Goal: Communication & Community: Answer question/provide support

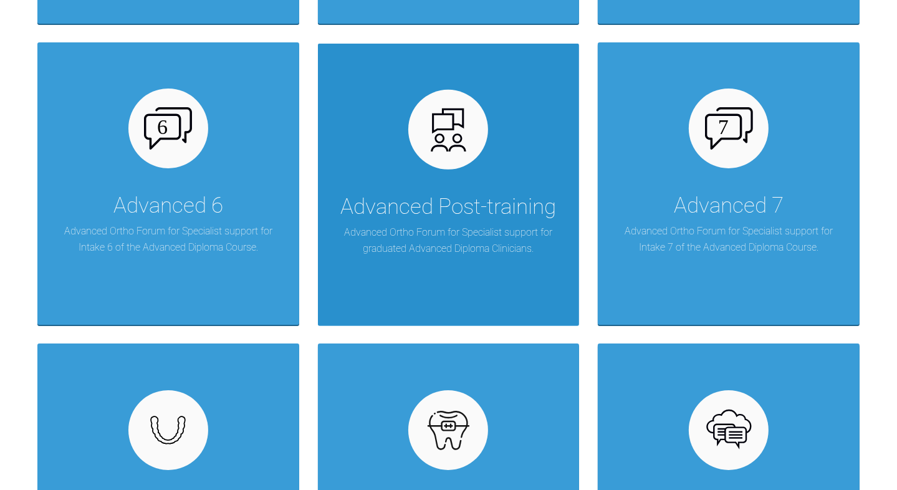
drag, startPoint x: 0, startPoint y: 0, endPoint x: 525, endPoint y: 167, distance: 550.6
click at [525, 167] on div "Advanced Post-training Advanced Ortho Forum for Specialist support for graduate…" at bounding box center [449, 185] width 262 height 283
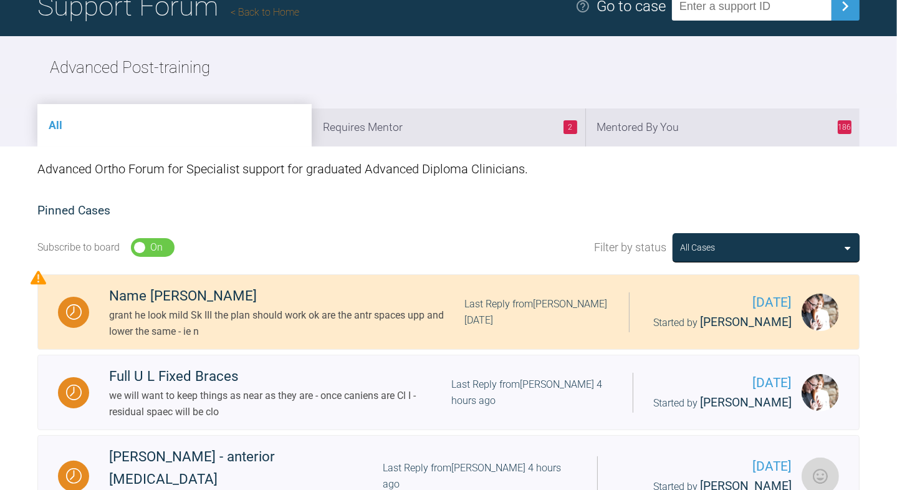
scroll to position [75, 0]
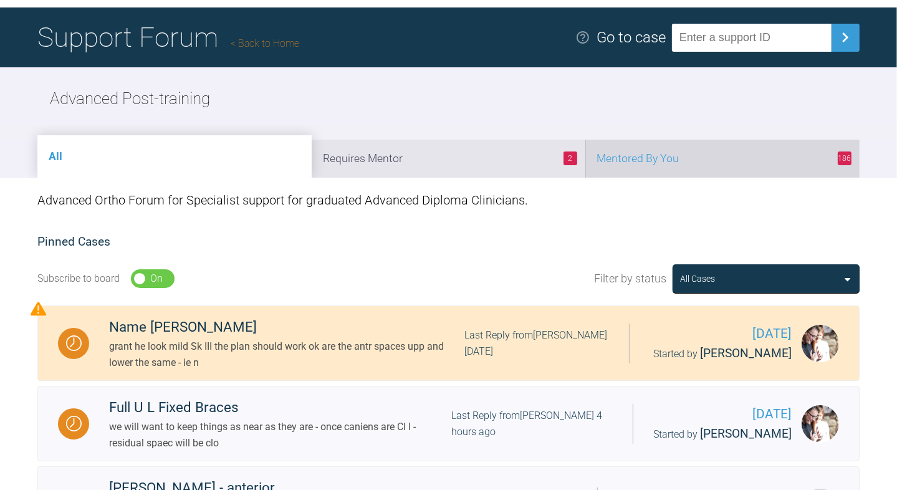
click at [690, 155] on li "186 Mentored By You" at bounding box center [722, 159] width 274 height 38
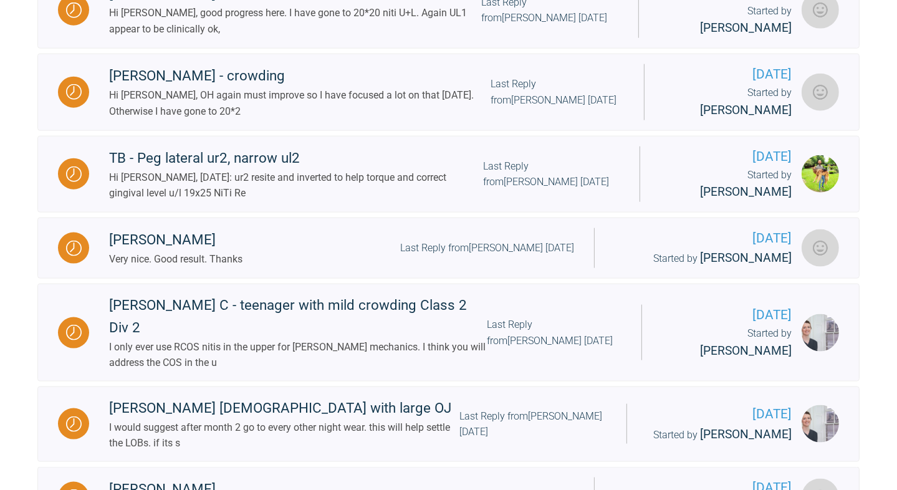
scroll to position [1458, 0]
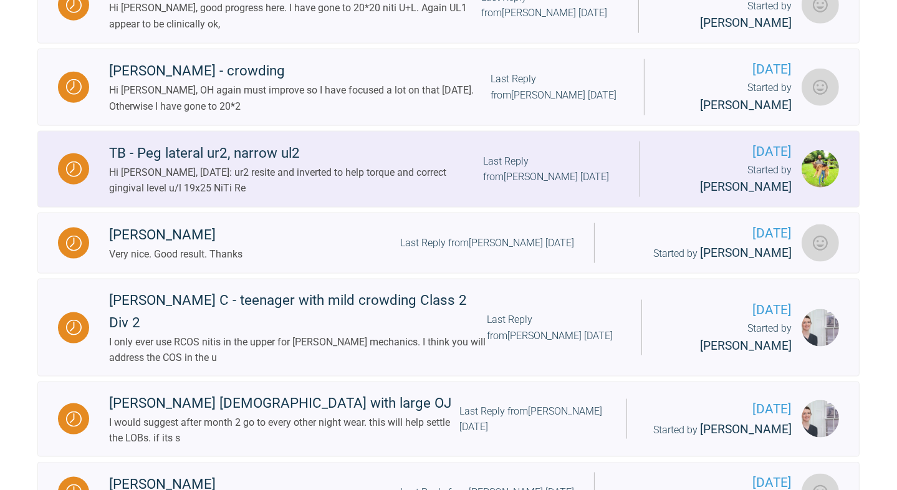
click at [619, 153] on div "Last Reply from [PERSON_NAME] [DATE]" at bounding box center [551, 169] width 136 height 32
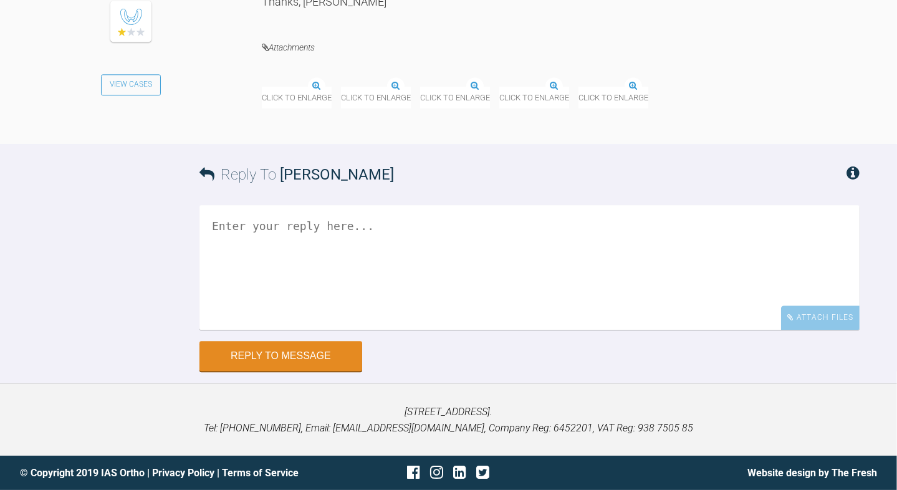
scroll to position [8136, 0]
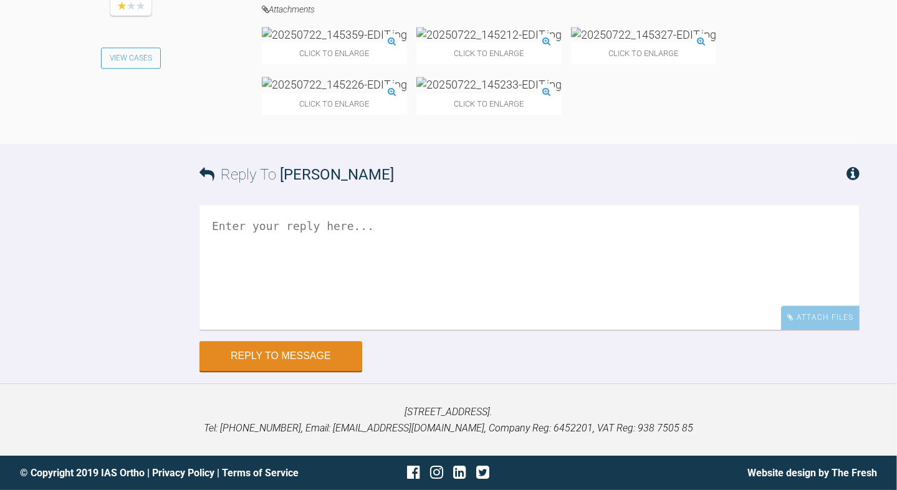
click at [374, 42] on img at bounding box center [334, 35] width 145 height 16
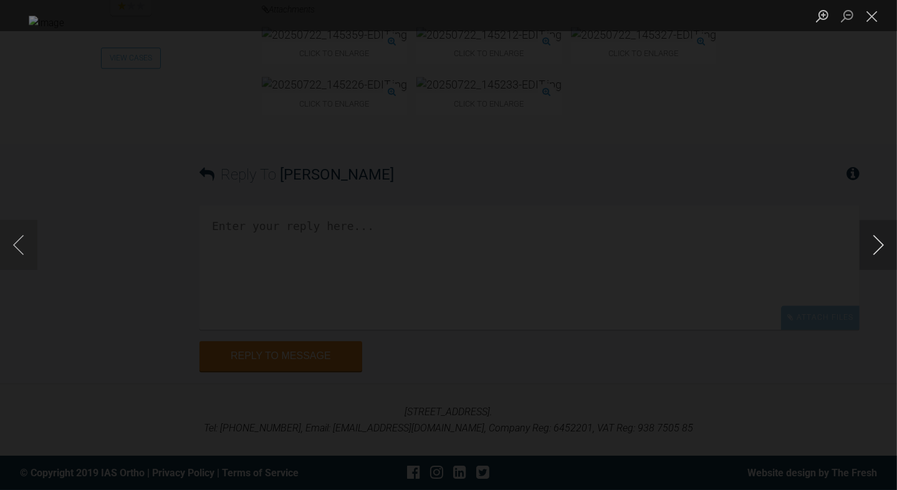
click at [876, 253] on button "Next image" at bounding box center [877, 245] width 37 height 50
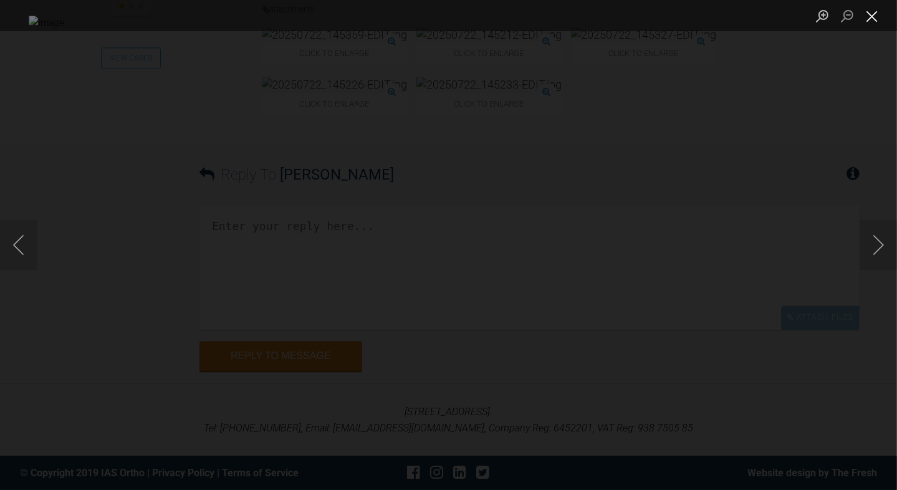
click at [874, 21] on button "Close lightbox" at bounding box center [871, 16] width 25 height 22
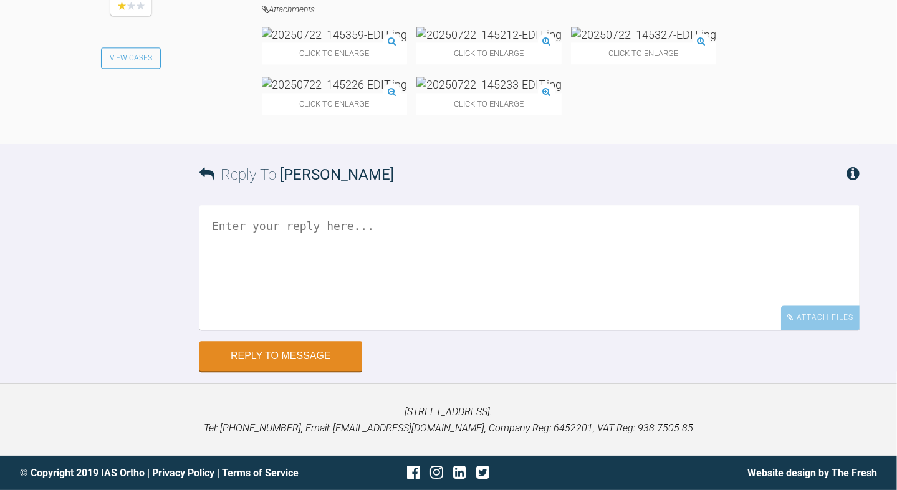
scroll to position [8623, 0]
click at [523, 286] on textarea at bounding box center [529, 267] width 660 height 125
type textarea "Yes agreed. As long as everyone is happy"
click at [322, 372] on button "Reply to Message" at bounding box center [280, 357] width 163 height 30
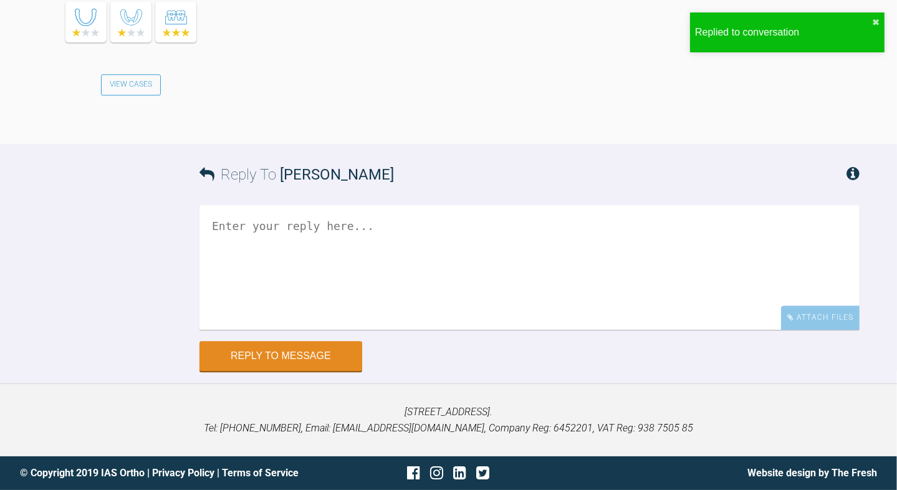
scroll to position [8989, 0]
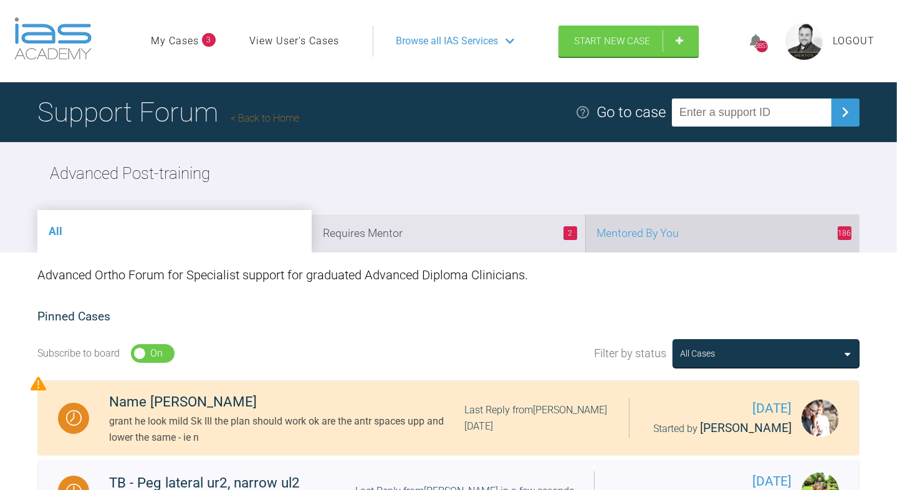
click at [689, 228] on li "186 Mentored By You" at bounding box center [722, 233] width 274 height 38
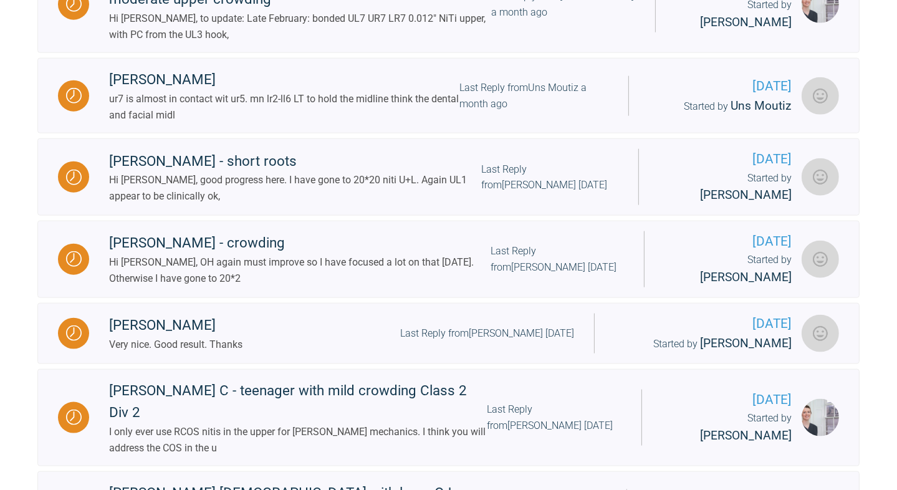
scroll to position [1359, 0]
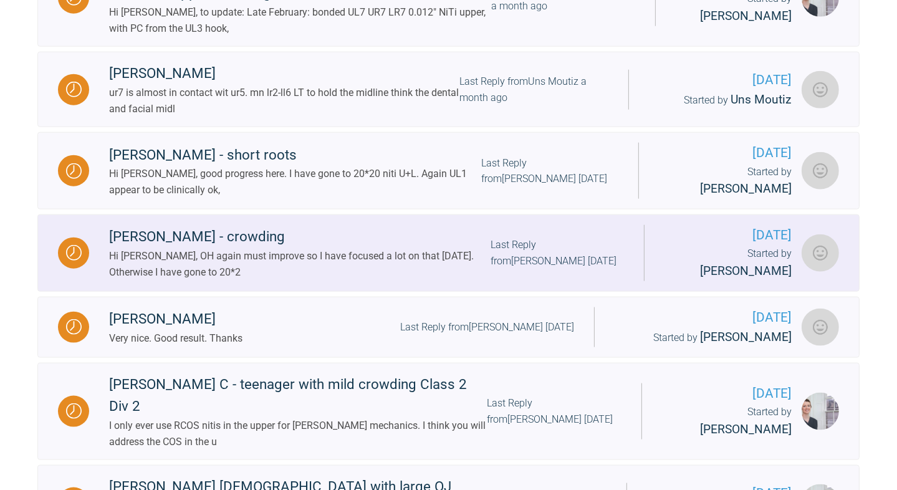
click at [624, 237] on div "Last Reply from [PERSON_NAME] [DATE]" at bounding box center [556, 253] width 133 height 32
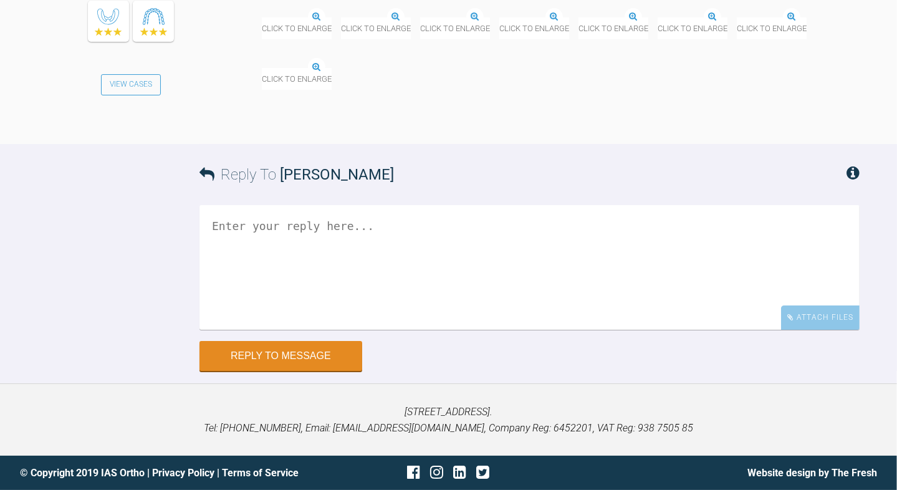
scroll to position [4212, 0]
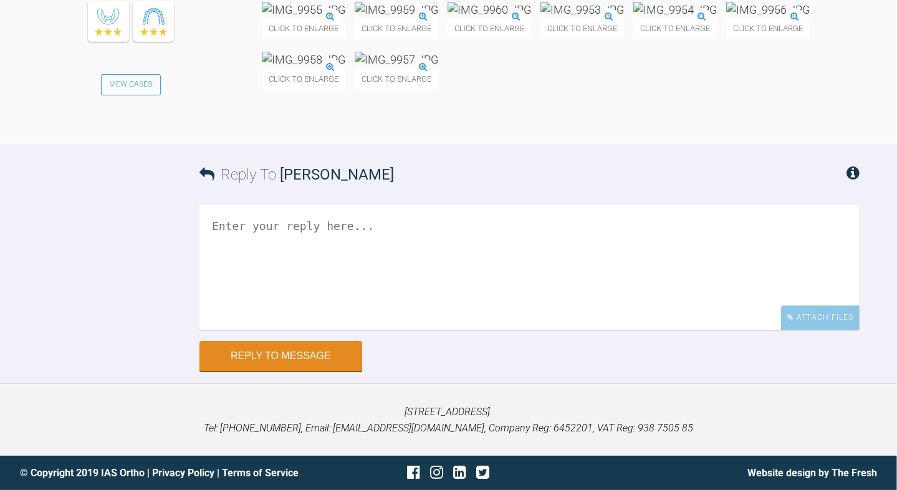
click at [345, 17] on img at bounding box center [304, 10] width 84 height 16
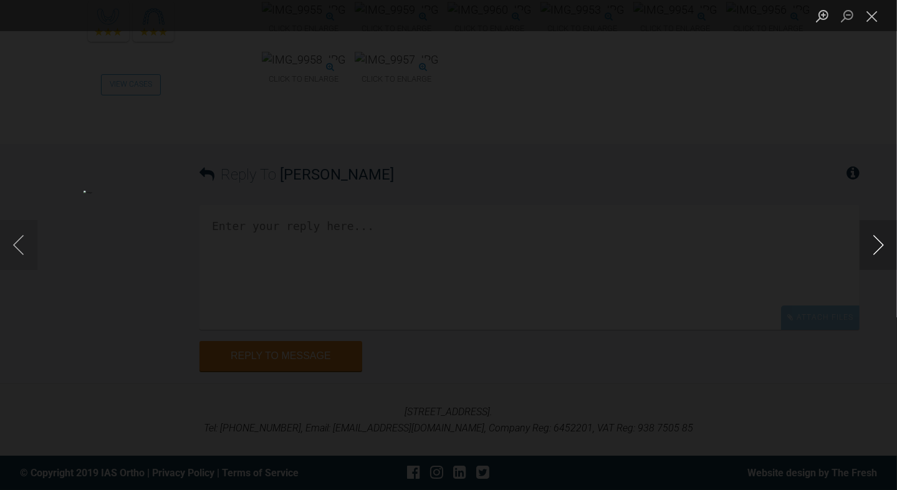
click at [876, 247] on button "Next image" at bounding box center [877, 245] width 37 height 50
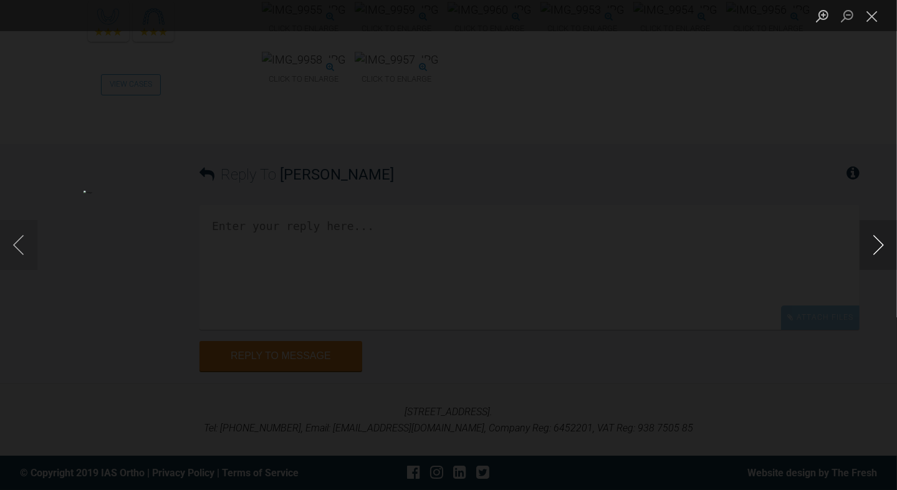
click at [876, 247] on button "Next image" at bounding box center [877, 245] width 37 height 50
click at [877, 17] on button "Close lightbox" at bounding box center [871, 16] width 25 height 22
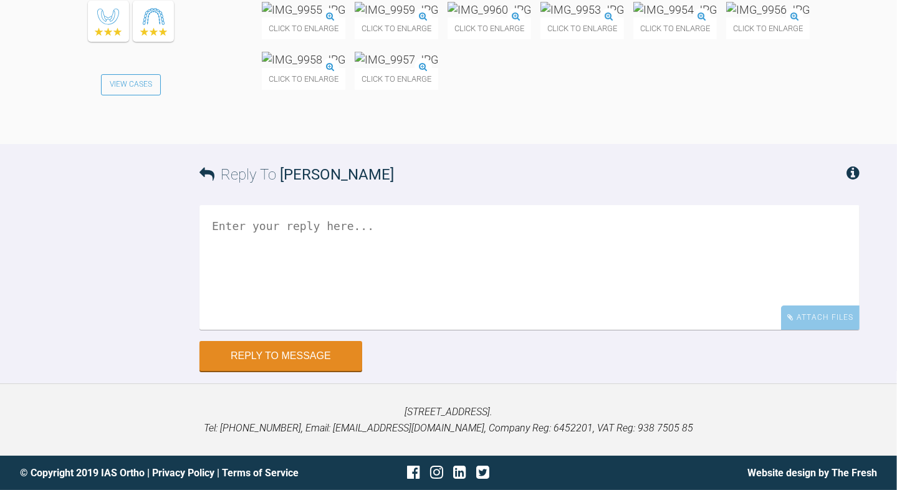
scroll to position [4456, 0]
click at [484, 330] on textarea at bounding box center [529, 267] width 660 height 125
type textarea "Yes agree about OH. Keep working up to SS"
click at [354, 356] on button "Reply to Message" at bounding box center [280, 357] width 163 height 30
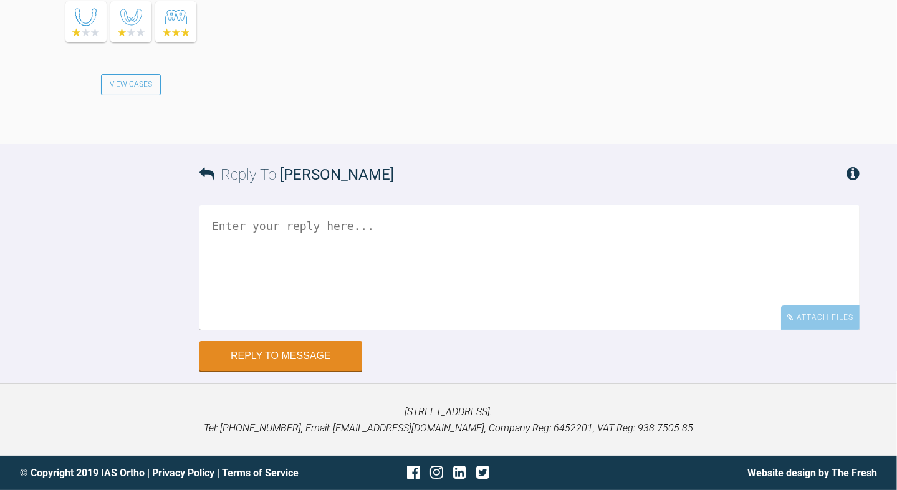
scroll to position [4686, 0]
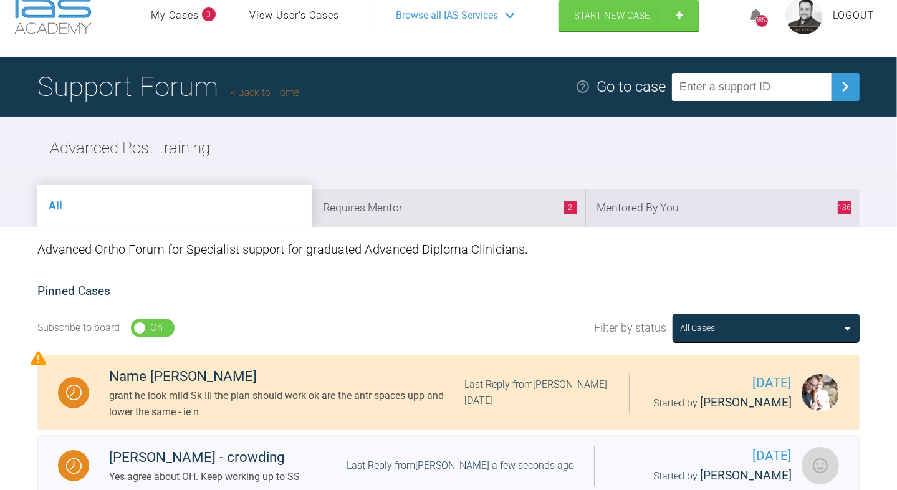
scroll to position [25, 0]
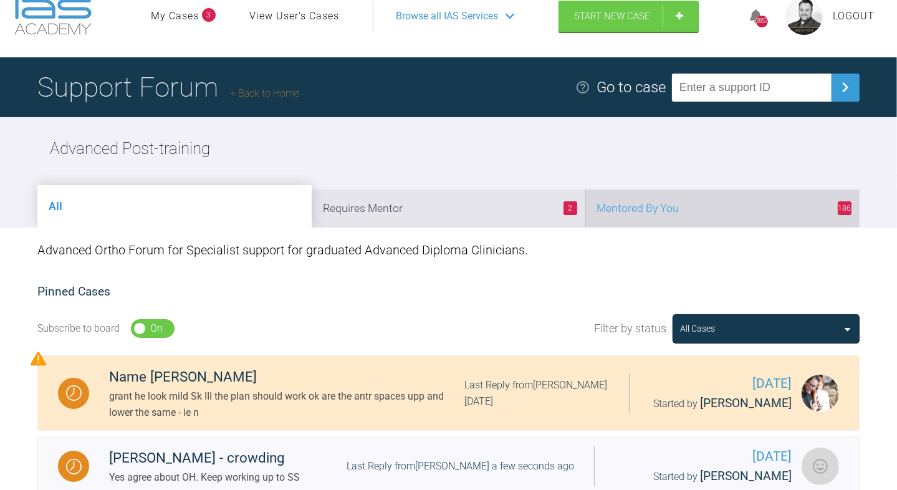
click at [663, 201] on li "186 Mentored By You" at bounding box center [722, 208] width 274 height 38
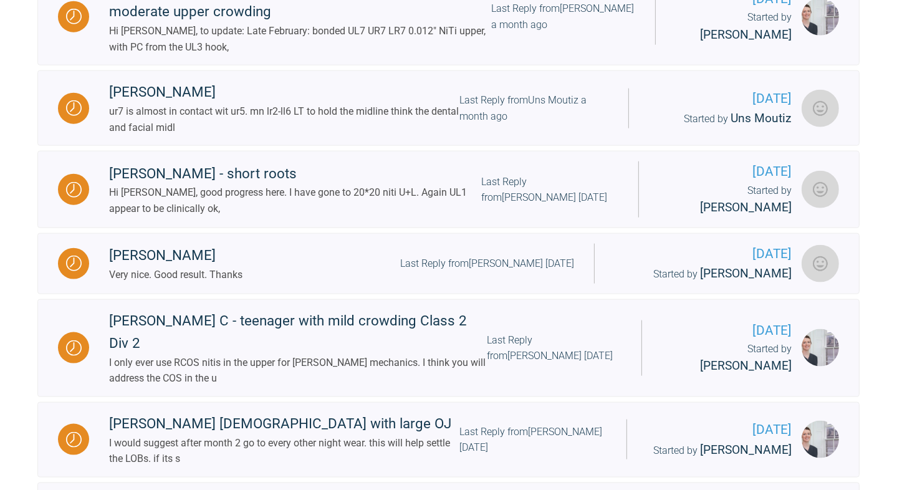
scroll to position [1410, 0]
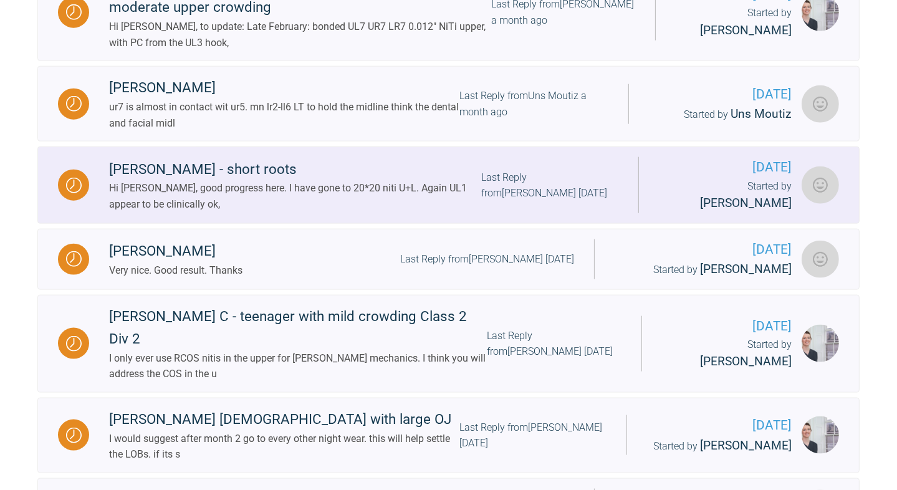
click at [618, 194] on div "Last Reply from [PERSON_NAME] [DATE]" at bounding box center [549, 186] width 137 height 32
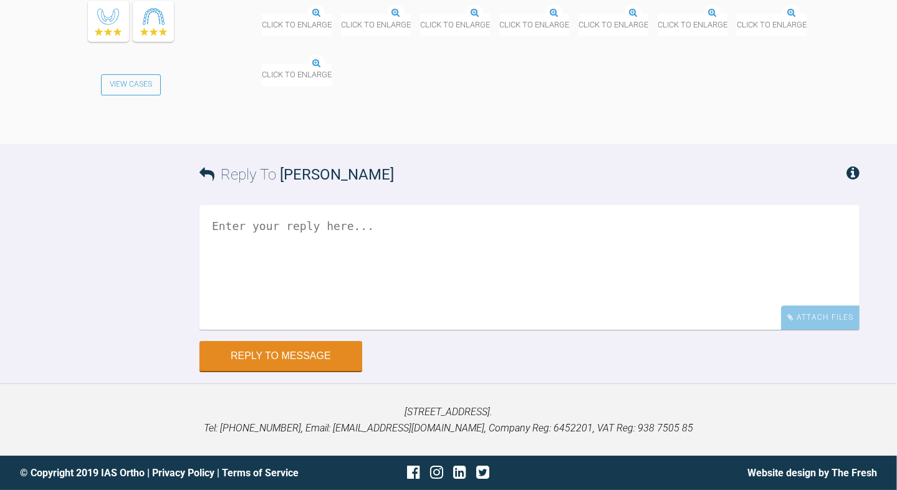
scroll to position [13537, 0]
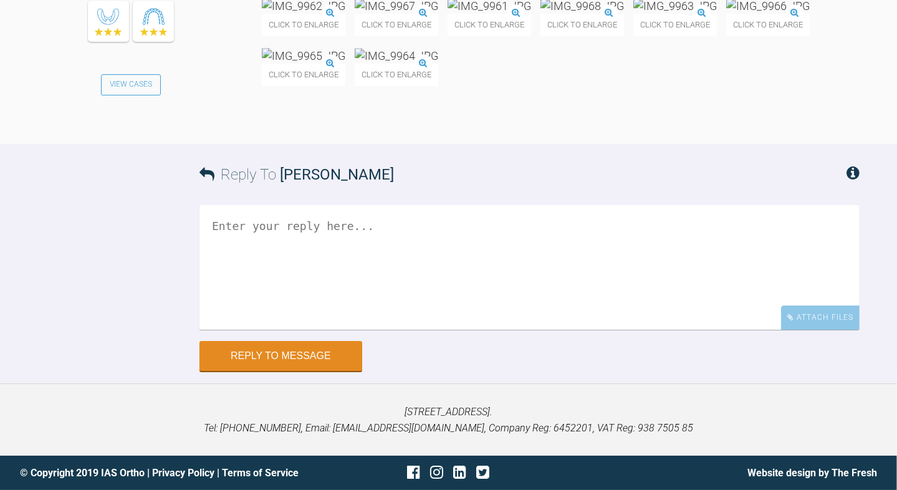
click at [325, 14] on img at bounding box center [304, 6] width 84 height 16
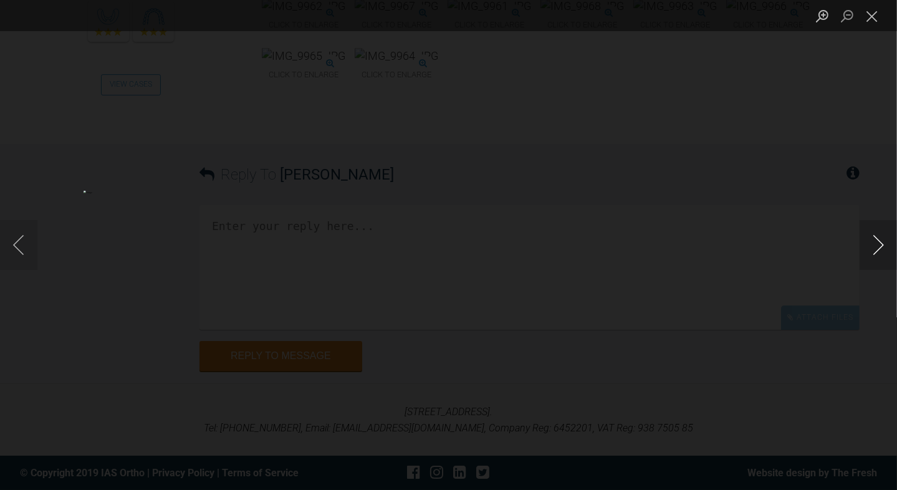
click at [880, 231] on button "Next image" at bounding box center [877, 245] width 37 height 50
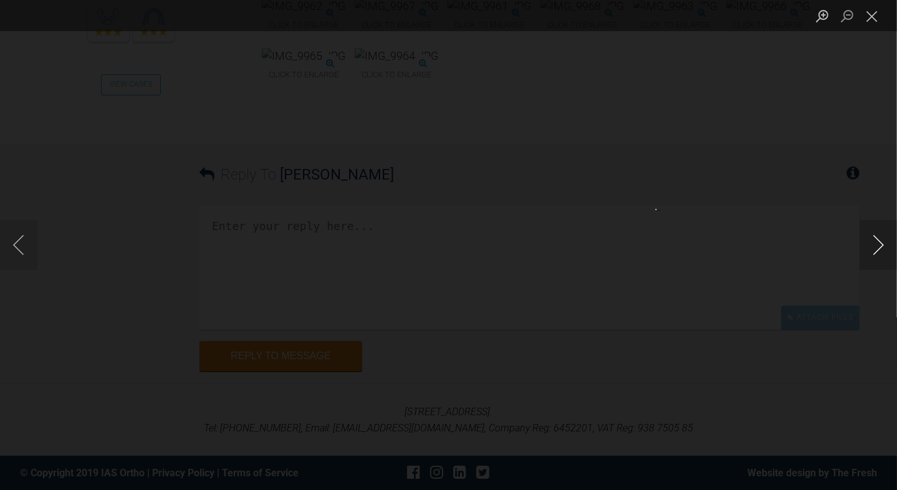
click at [880, 231] on button "Next image" at bounding box center [877, 245] width 37 height 50
click at [874, 22] on button "Close lightbox" at bounding box center [871, 16] width 25 height 22
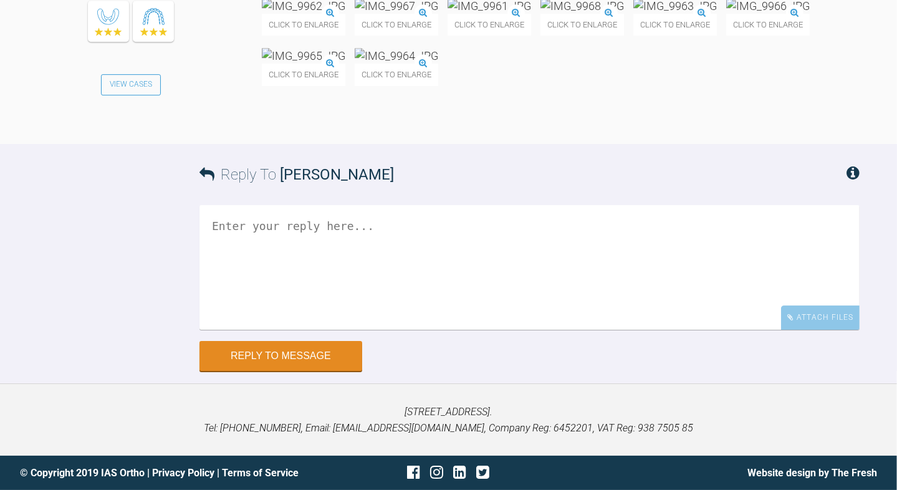
scroll to position [13760, 0]
click at [613, 320] on textarea at bounding box center [529, 267] width 660 height 125
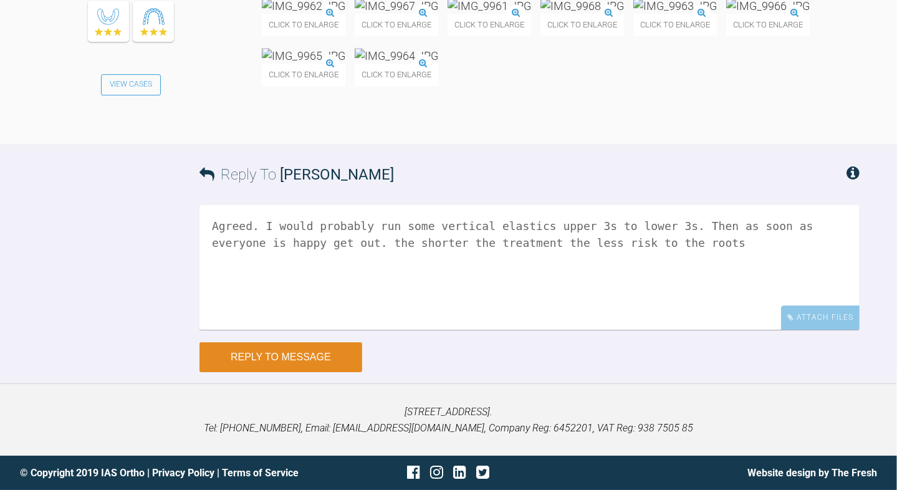
type textarea "Agreed. I would probably run some vertical elastics upper 3s to lower 3s. Then …"
click at [309, 372] on button "Reply to Message" at bounding box center [280, 357] width 163 height 30
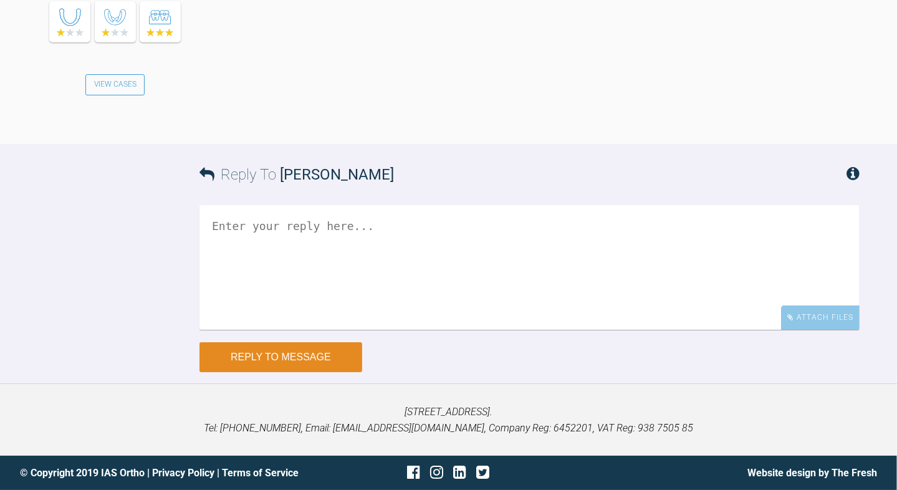
scroll to position [14146, 0]
